Goal: Information Seeking & Learning: Learn about a topic

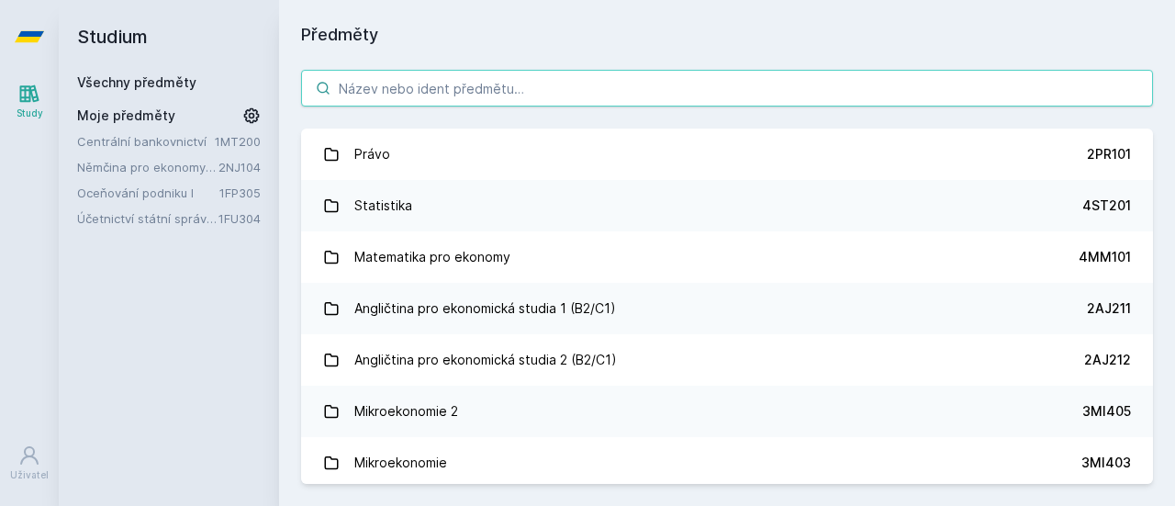
click at [373, 96] on input "search" at bounding box center [727, 88] width 852 height 37
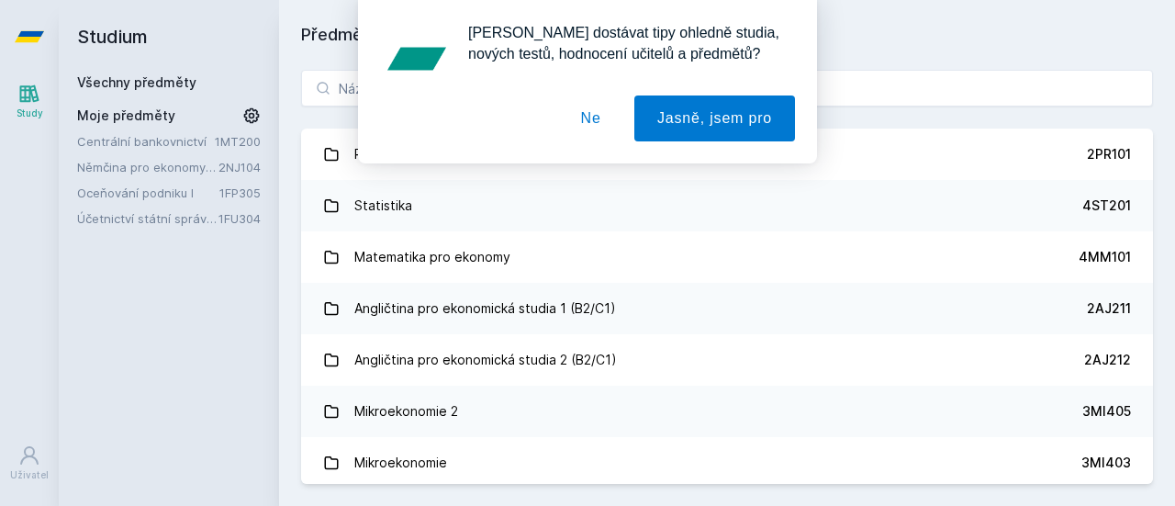
click at [339, 89] on div "[PERSON_NAME] dostávat tipy ohledně studia, nových testů, hodnocení učitelů a p…" at bounding box center [587, 81] width 1175 height 163
click at [594, 118] on button "Ne" at bounding box center [591, 118] width 66 height 46
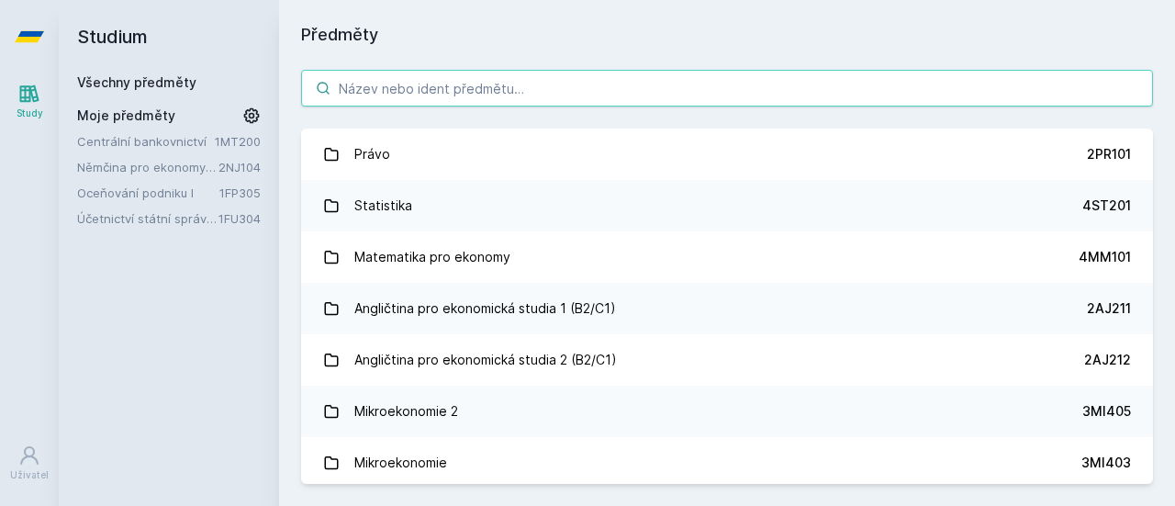
click at [501, 93] on input "search" at bounding box center [727, 88] width 852 height 37
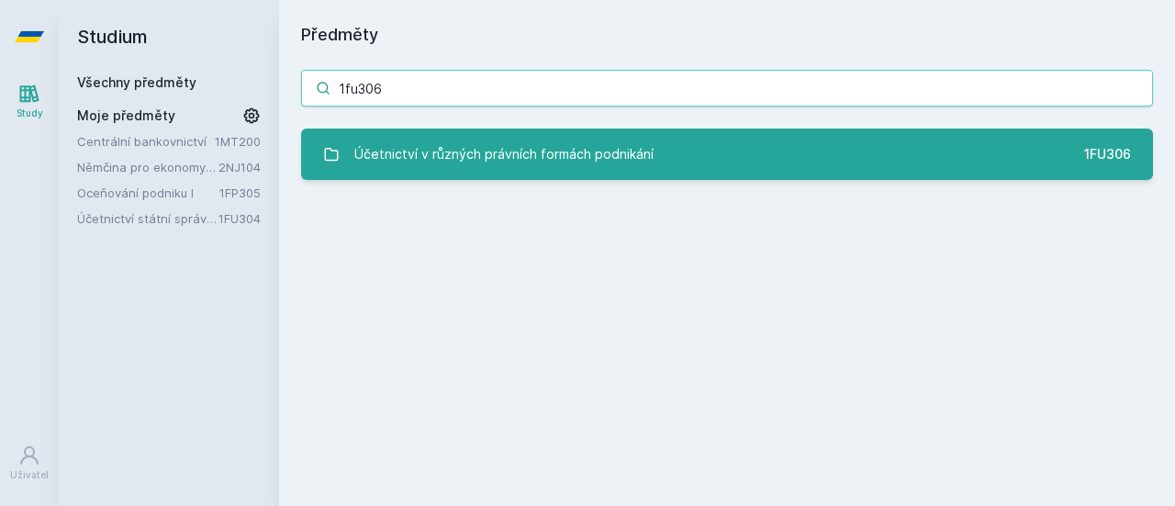
type input "1fu306"
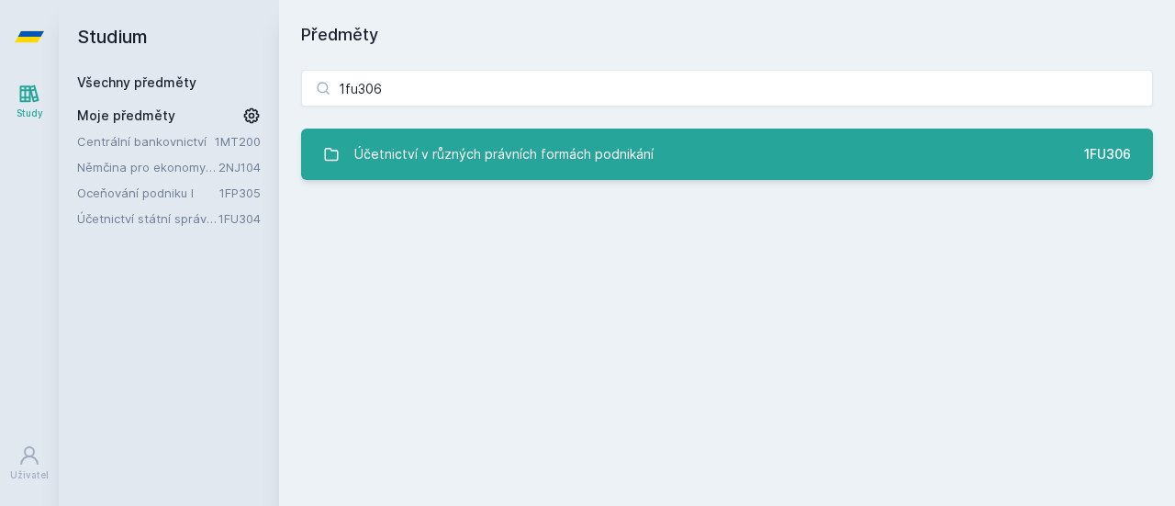
click at [541, 152] on div "Účetnictví v různých právních formách podnikání" at bounding box center [503, 154] width 299 height 37
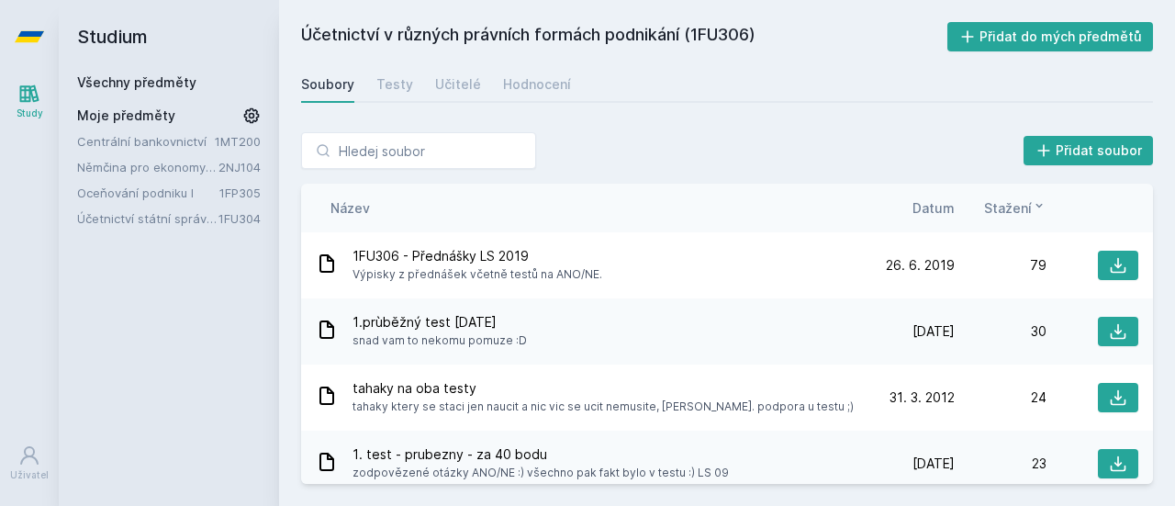
click at [938, 207] on span "Datum" at bounding box center [933, 207] width 42 height 19
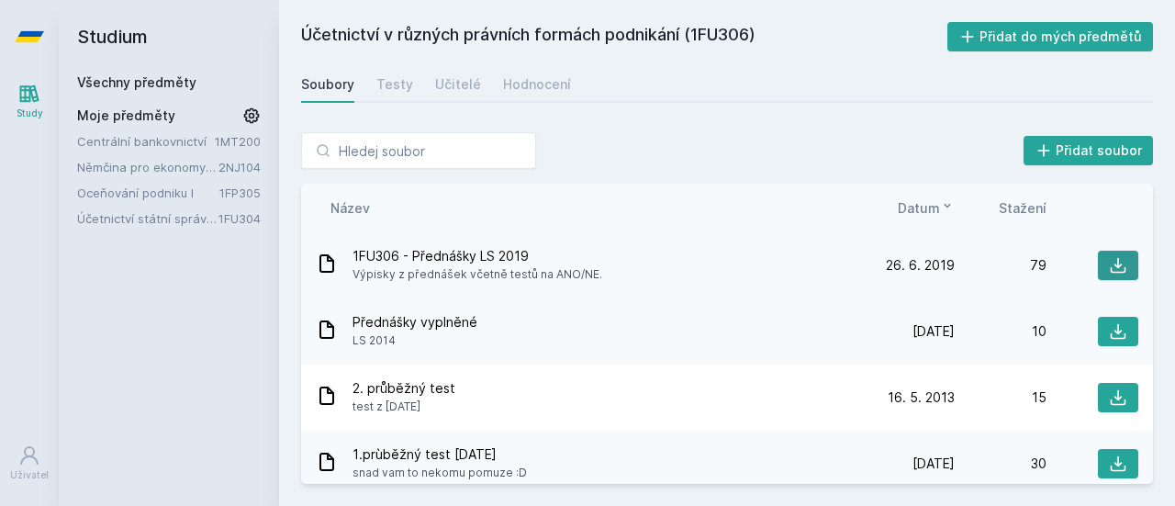
click at [1111, 267] on icon at bounding box center [1119, 266] width 16 height 16
